Goal: Information Seeking & Learning: Learn about a topic

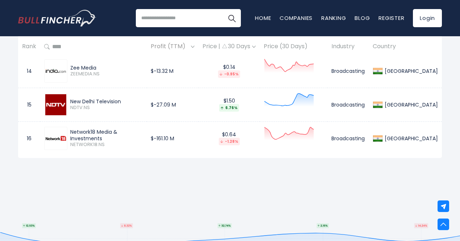
scroll to position [787, 0]
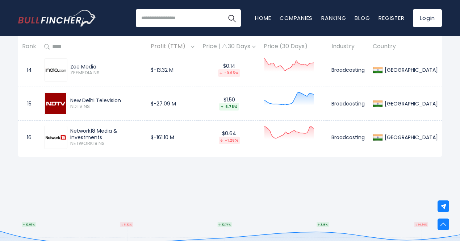
click at [198, 150] on td "$-161.10 M" at bounding box center [173, 137] width 52 height 34
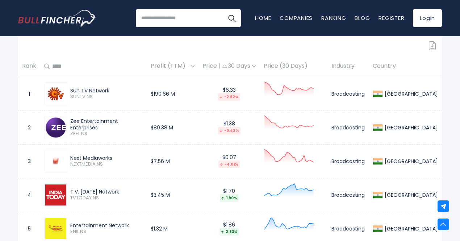
scroll to position [328, 0]
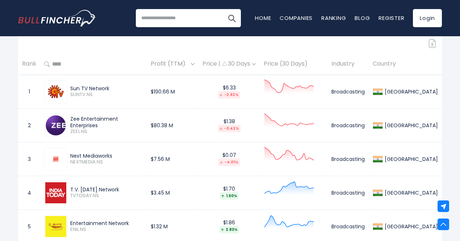
click at [99, 122] on div "Zee Entertainment Enterprises" at bounding box center [106, 121] width 72 height 13
click at [198, 122] on td "$80.38 M" at bounding box center [173, 125] width 52 height 34
click at [189, 65] on span "Profit (TTM)" at bounding box center [170, 63] width 38 height 11
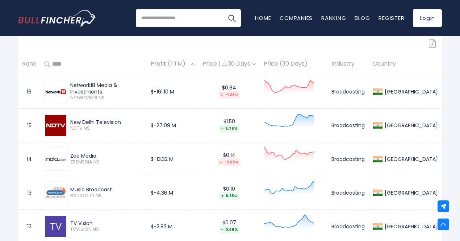
click at [189, 65] on span "Profit (TTM)" at bounding box center [170, 63] width 38 height 11
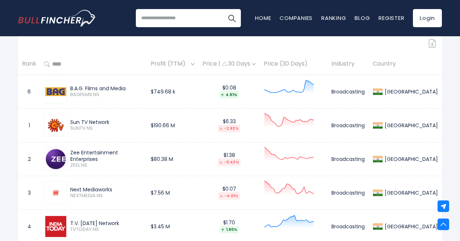
click at [189, 65] on span "Profit (TTM)" at bounding box center [170, 63] width 38 height 11
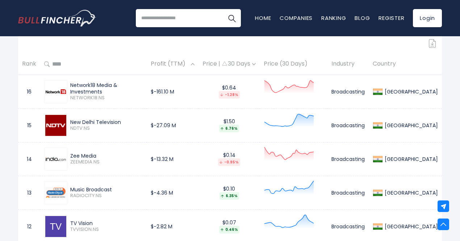
click at [189, 65] on span "Profit (TTM)" at bounding box center [170, 63] width 38 height 11
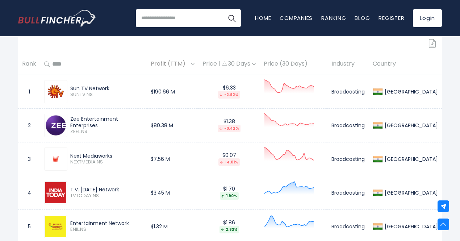
click at [198, 131] on td "$80.38 M" at bounding box center [173, 125] width 52 height 34
click at [256, 67] on div "Price | 30 Days" at bounding box center [228, 64] width 53 height 8
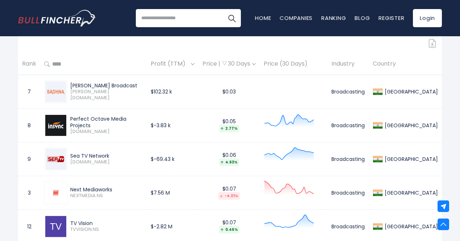
click at [256, 67] on div "Price | 30 Days" at bounding box center [228, 64] width 53 height 8
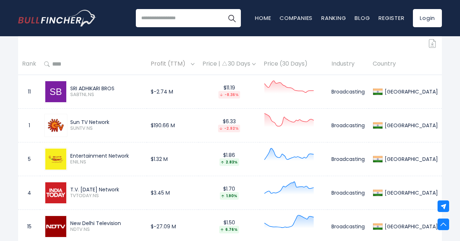
click at [256, 67] on div "Price | 30 Days" at bounding box center [228, 64] width 53 height 8
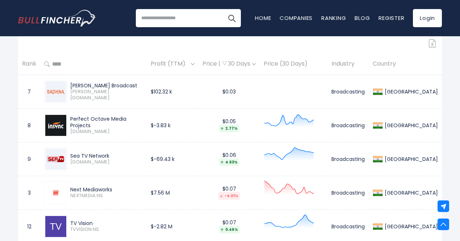
click at [256, 67] on div "Price | 30 Days" at bounding box center [228, 64] width 53 height 8
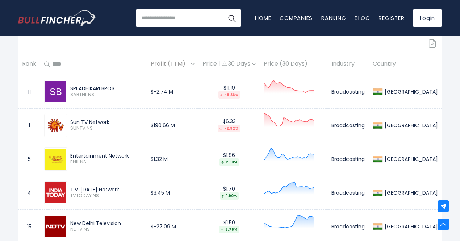
click at [256, 67] on div "Price | 30 Days" at bounding box center [228, 64] width 53 height 8
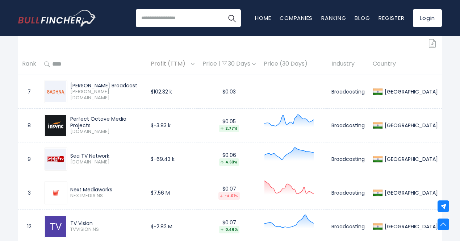
click at [256, 67] on div "Price | 30 Days" at bounding box center [228, 64] width 53 height 8
